Goal: Information Seeking & Learning: Learn about a topic

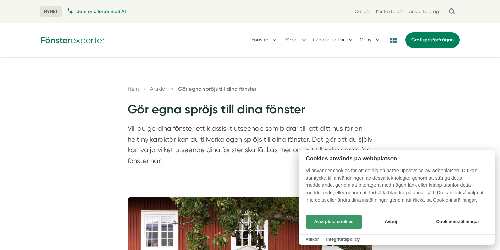
click at [344, 219] on button "Acceptera cookies" at bounding box center [334, 222] width 56 height 14
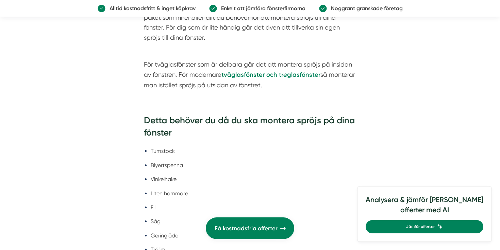
scroll to position [1278, 0]
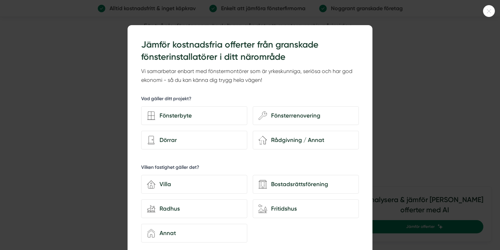
click at [488, 9] on div at bounding box center [489, 11] width 12 height 12
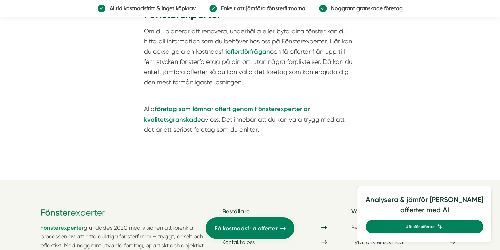
scroll to position [2333, 0]
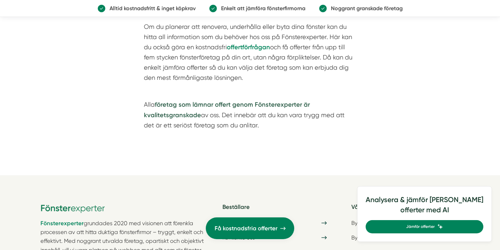
click at [209, 103] on strong "företag som lämnar offert genom Fönsterexperter är kvalitetsgranskade" at bounding box center [227, 110] width 166 height 18
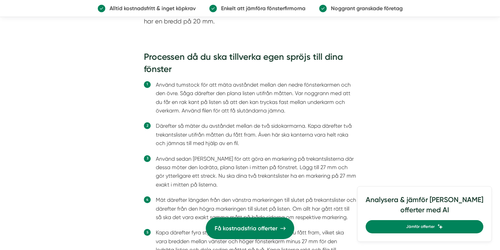
scroll to position [1191, 0]
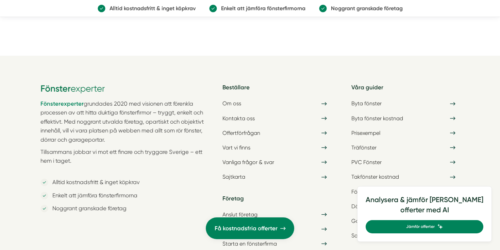
scroll to position [1412, 0]
